Goal: Information Seeking & Learning: Learn about a topic

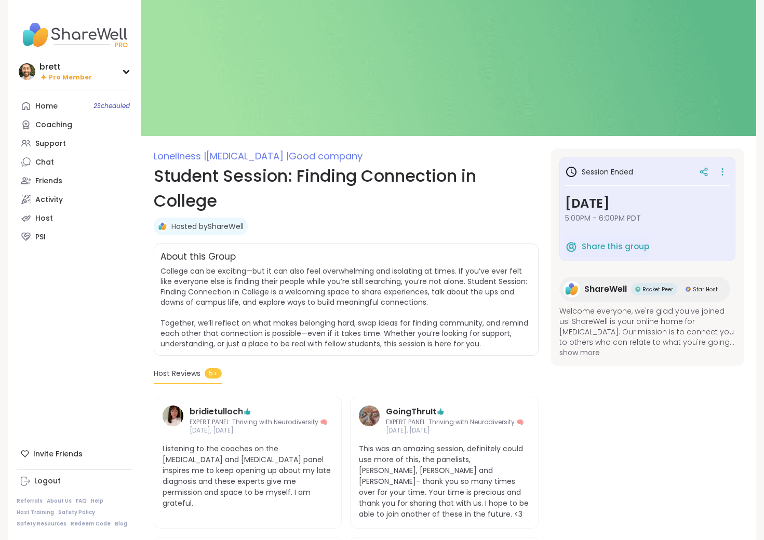
click at [180, 151] on span "Loneliness |" at bounding box center [180, 156] width 52 height 13
click at [55, 140] on div "Support" at bounding box center [50, 144] width 31 height 10
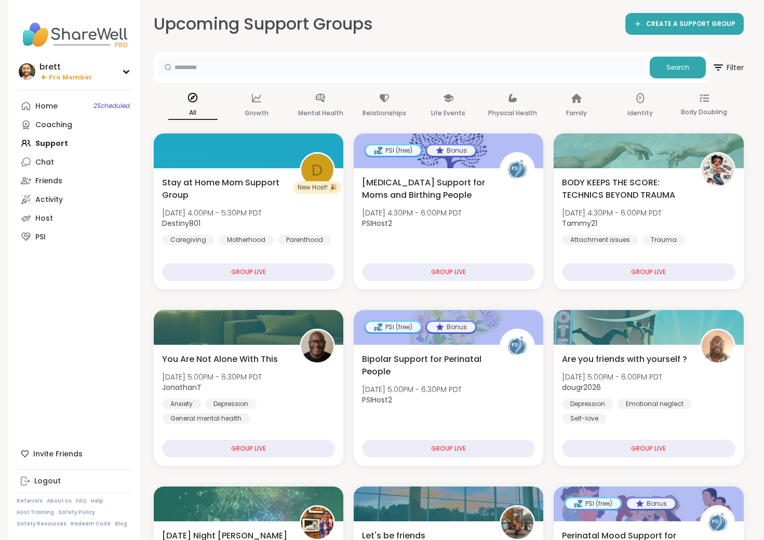
click at [219, 62] on input "text" at bounding box center [402, 67] width 488 height 21
type input "**********"
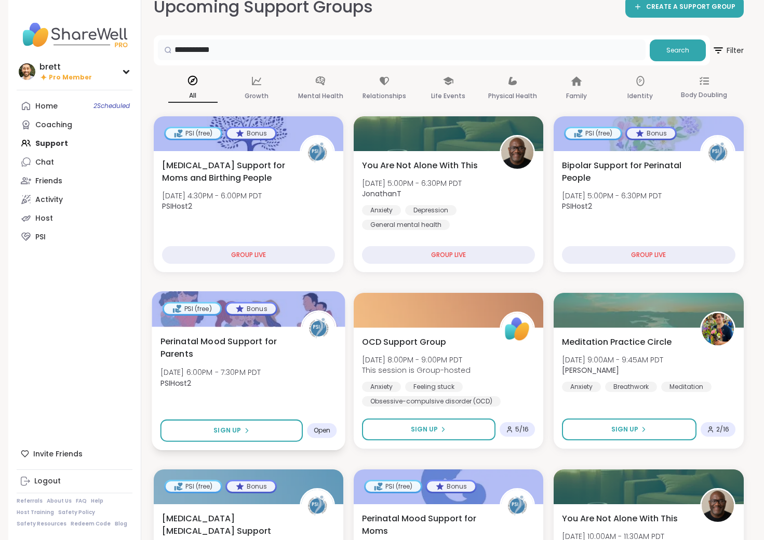
scroll to position [36, 0]
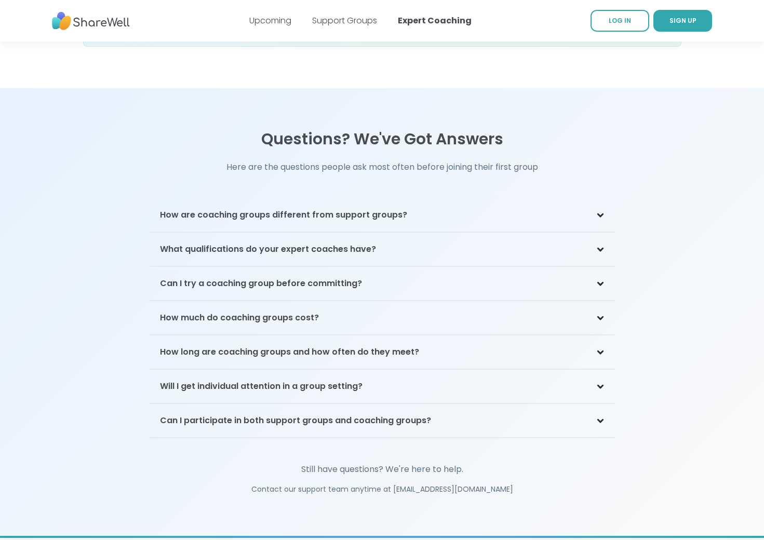
click at [262, 312] on h3 "How much do coaching groups cost?" at bounding box center [239, 318] width 159 height 12
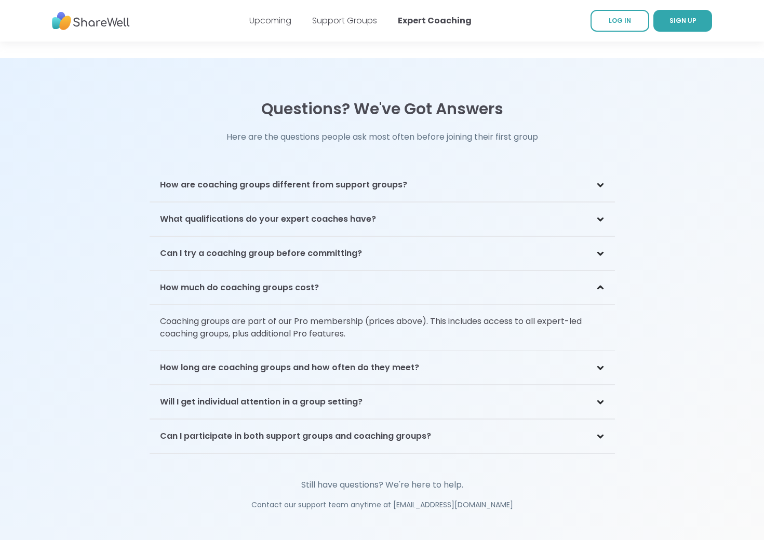
click at [273, 362] on h3 "How long are coaching groups and how often do they meet?" at bounding box center [289, 368] width 259 height 12
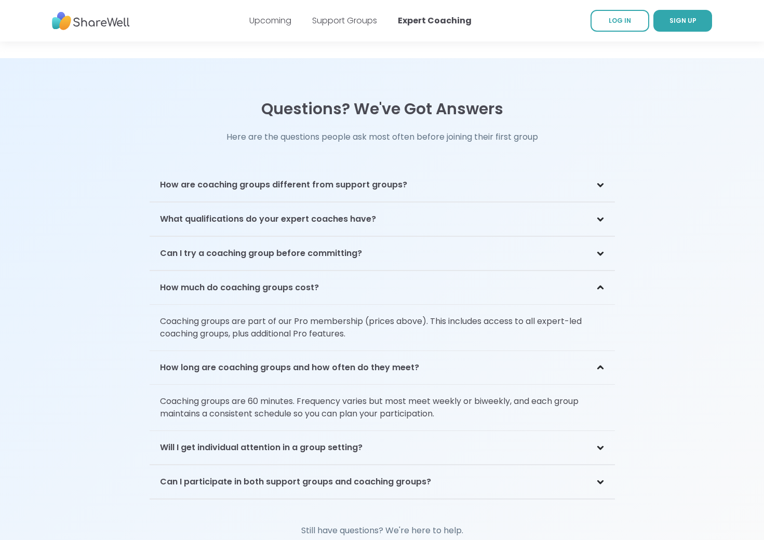
scroll to position [2110, 0]
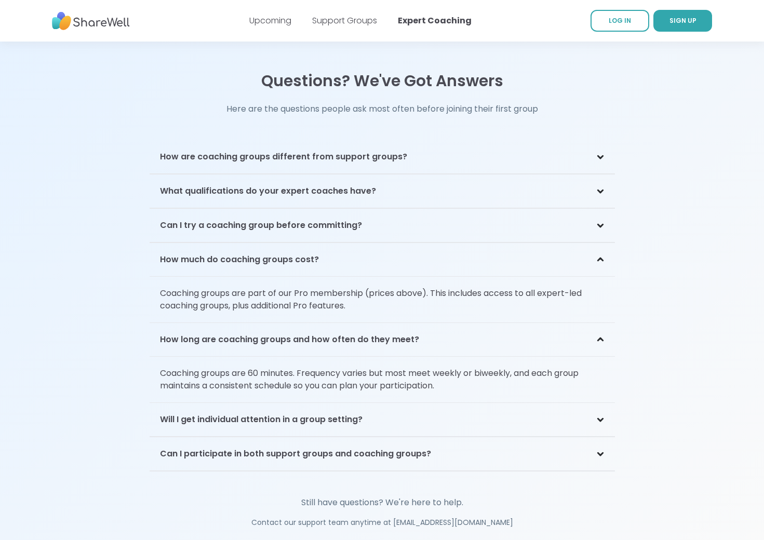
click at [289, 412] on div "Will I get individual attention in a group setting?" at bounding box center [382, 420] width 465 height 34
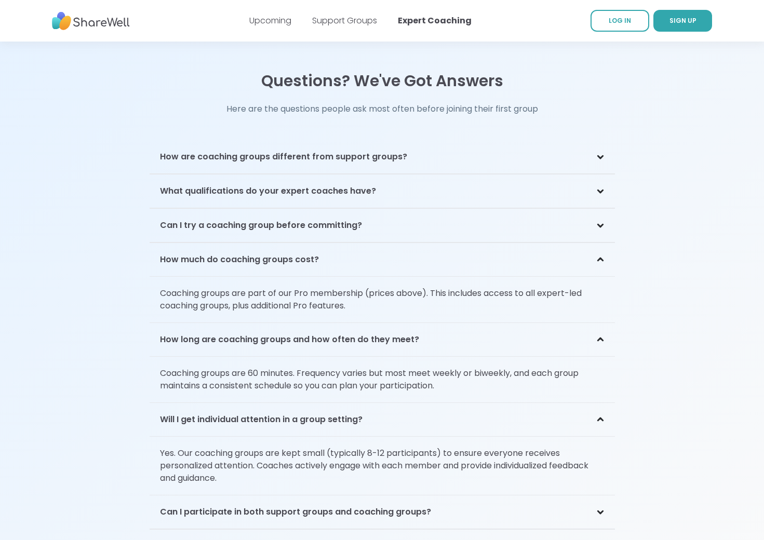
click at [291, 496] on div "Can I participate in both support groups and coaching groups?" at bounding box center [382, 513] width 465 height 34
click at [291, 506] on h3 "Can I participate in both support groups and coaching groups?" at bounding box center [295, 512] width 271 height 12
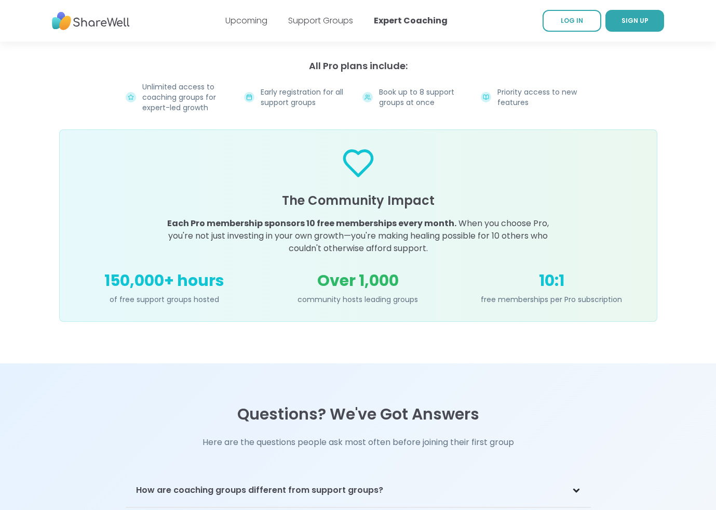
scroll to position [1686, 0]
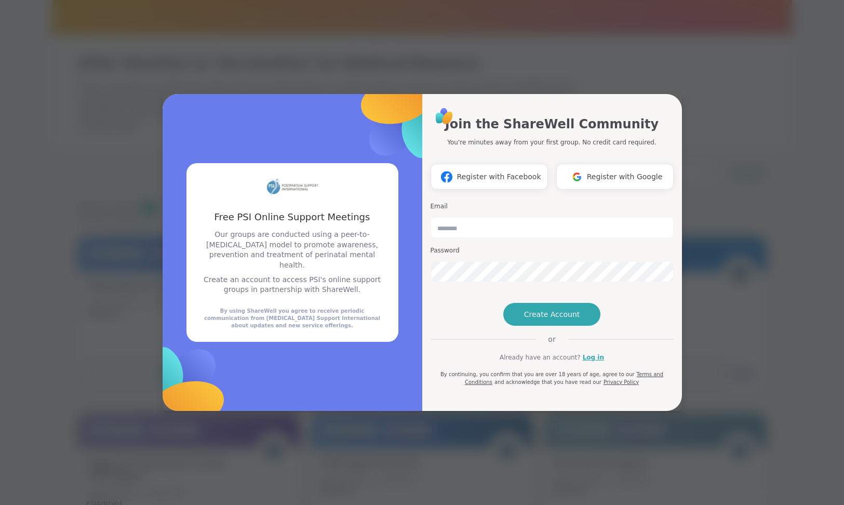
click at [476, 46] on div "Free PSI Online Support Meetings Free PSI Online Support Meetings Our groups ar…" at bounding box center [422, 252] width 832 height 505
click at [461, 60] on div "Free PSI Online Support Meetings Free PSI Online Support Meetings Our groups ar…" at bounding box center [422, 252] width 832 height 505
